Goal: Task Accomplishment & Management: Use online tool/utility

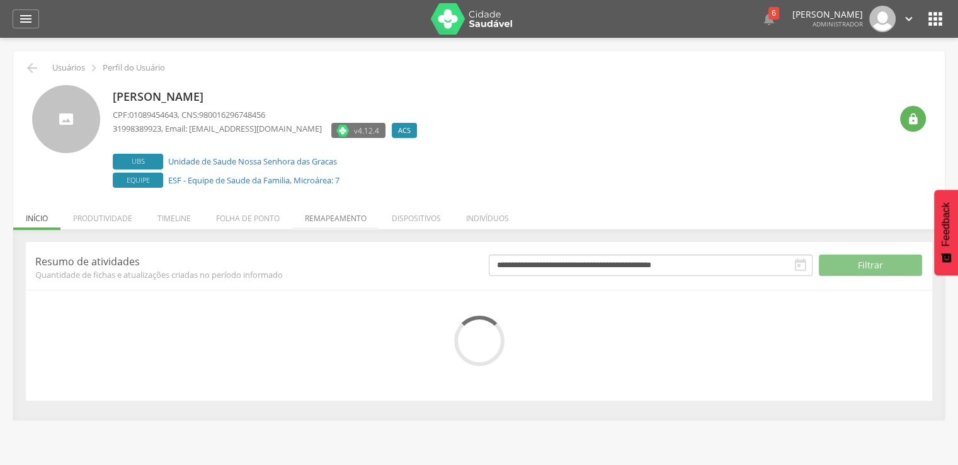
click at [303, 222] on li "Remapeamento" at bounding box center [335, 215] width 87 height 30
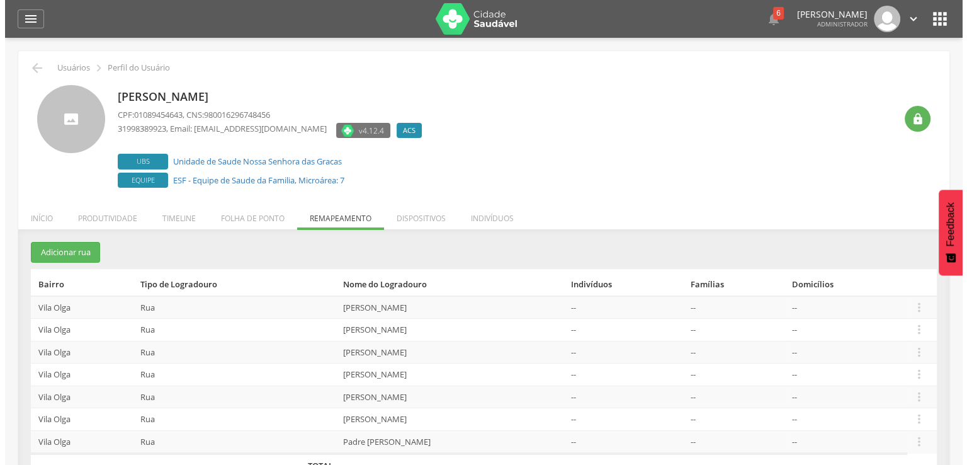
scroll to position [38, 0]
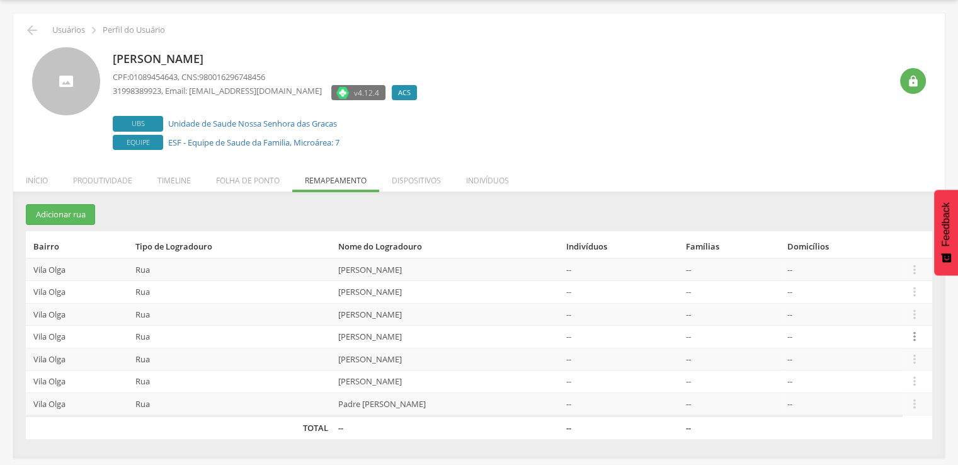
click at [919, 341] on icon "" at bounding box center [914, 336] width 14 height 14
click at [879, 293] on link "Desalocar famílias" at bounding box center [870, 287] width 99 height 16
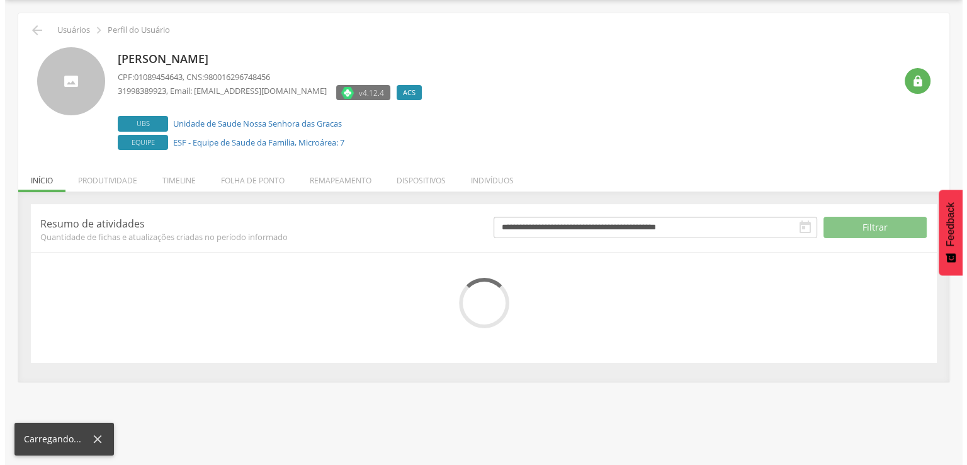
scroll to position [38, 0]
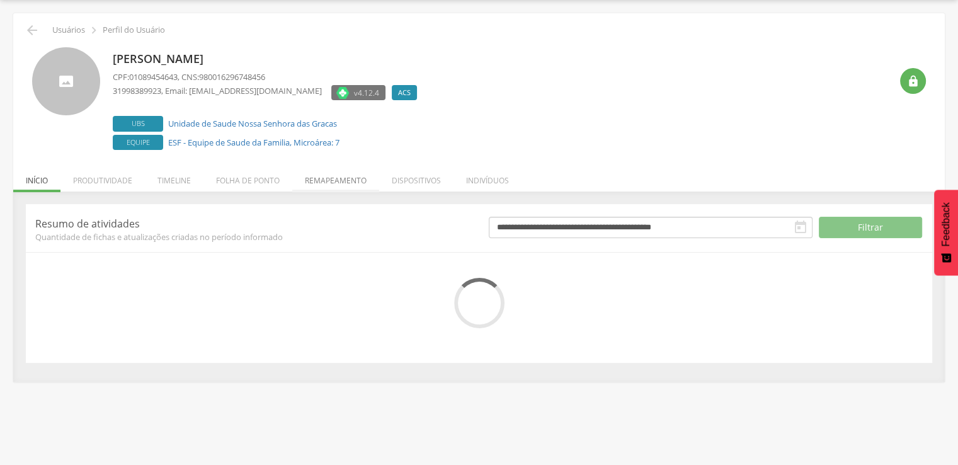
click at [336, 187] on li "Remapeamento" at bounding box center [335, 177] width 87 height 30
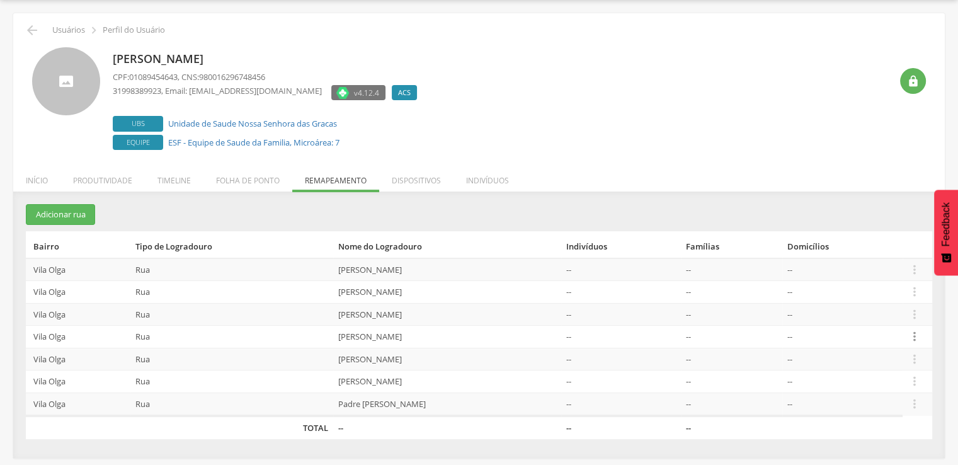
click at [911, 333] on icon "" at bounding box center [914, 336] width 14 height 14
click at [867, 280] on link "Desalocar famílias" at bounding box center [870, 287] width 99 height 16
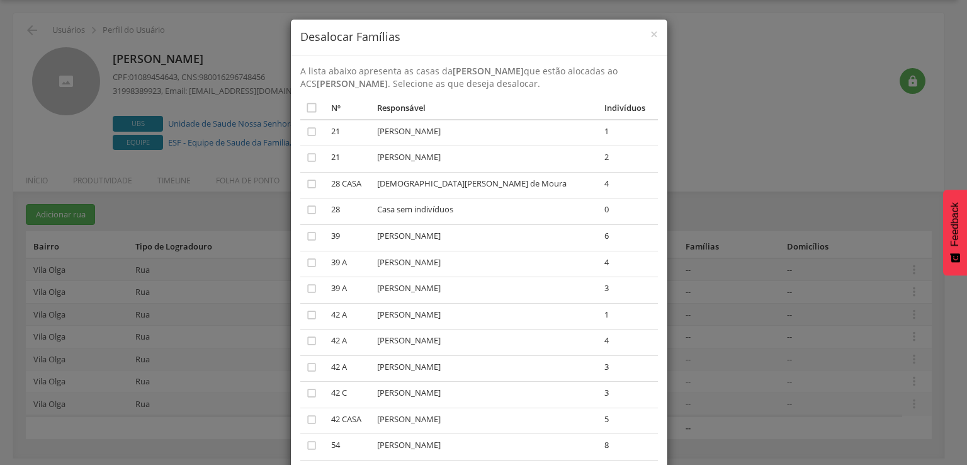
click at [314, 208] on td "" at bounding box center [313, 211] width 26 height 26
click at [306, 208] on icon "" at bounding box center [311, 209] width 13 height 13
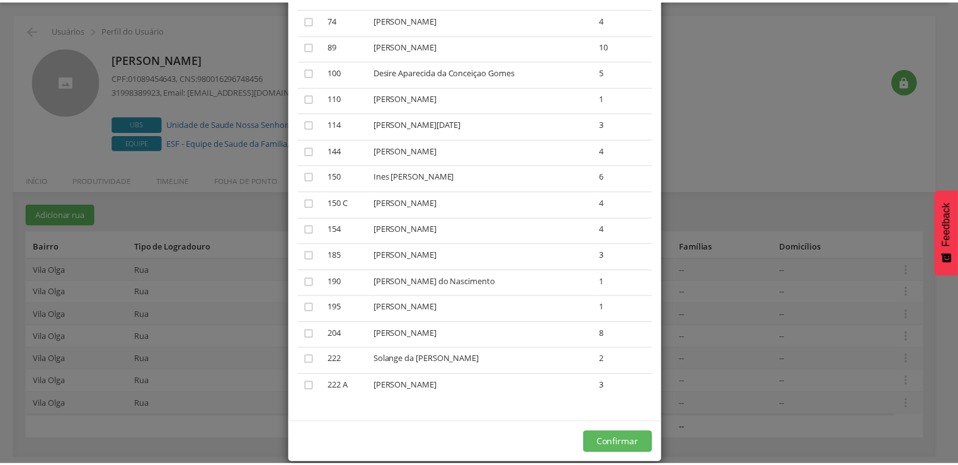
scroll to position [473, 0]
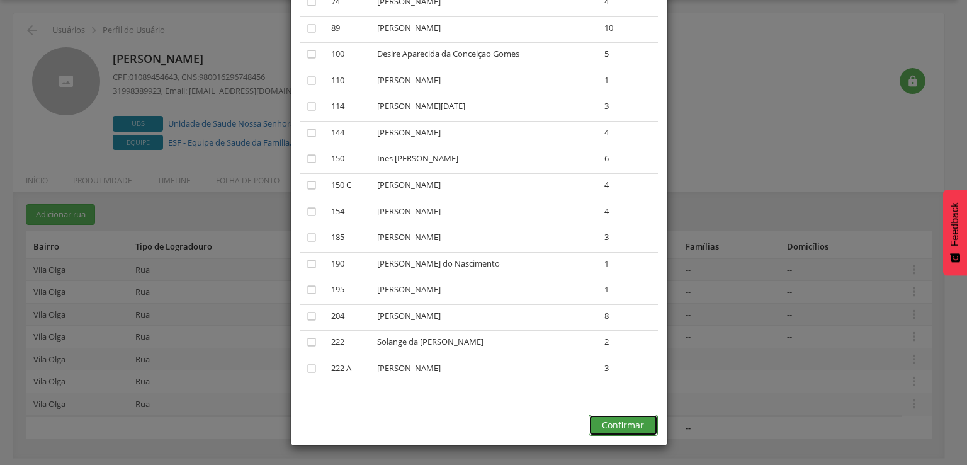
click at [640, 430] on button "Confirmar" at bounding box center [623, 424] width 69 height 21
